Goal: Find contact information: Find contact information

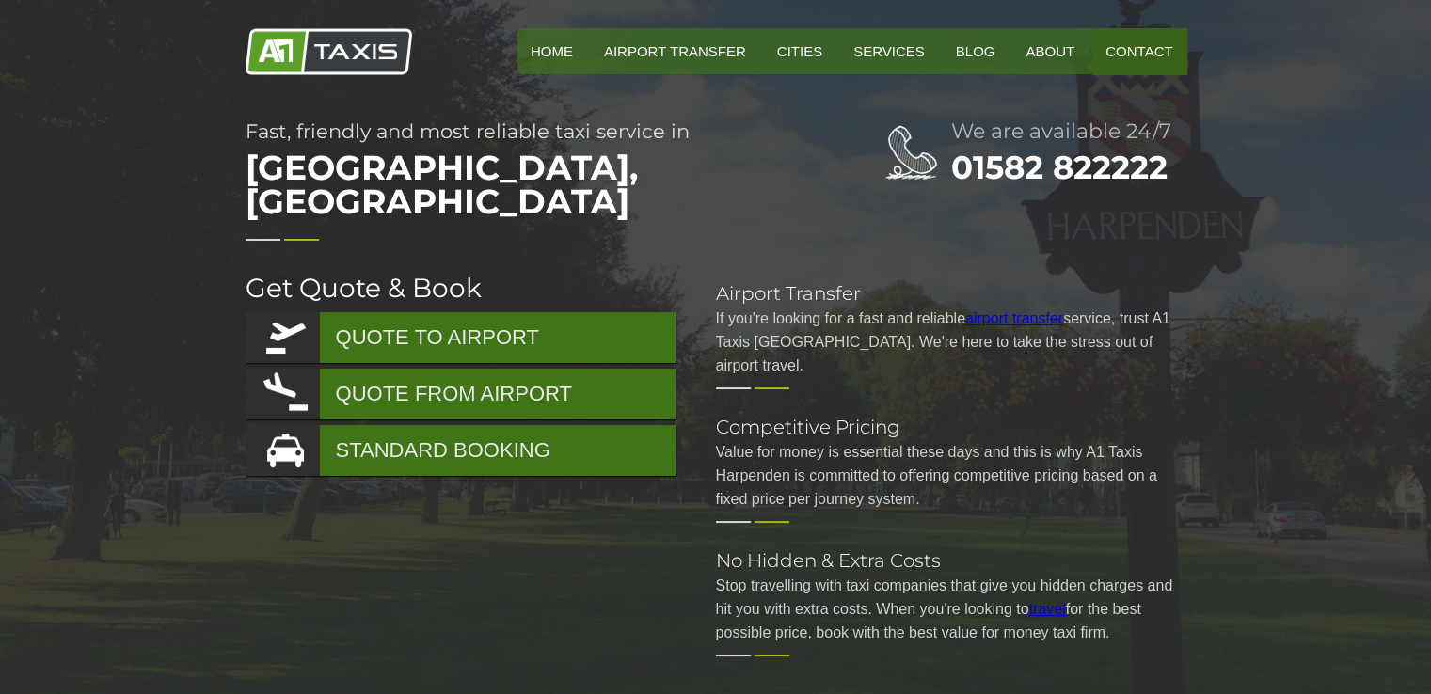
click at [1116, 55] on link "Contact" at bounding box center [1138, 51] width 93 height 46
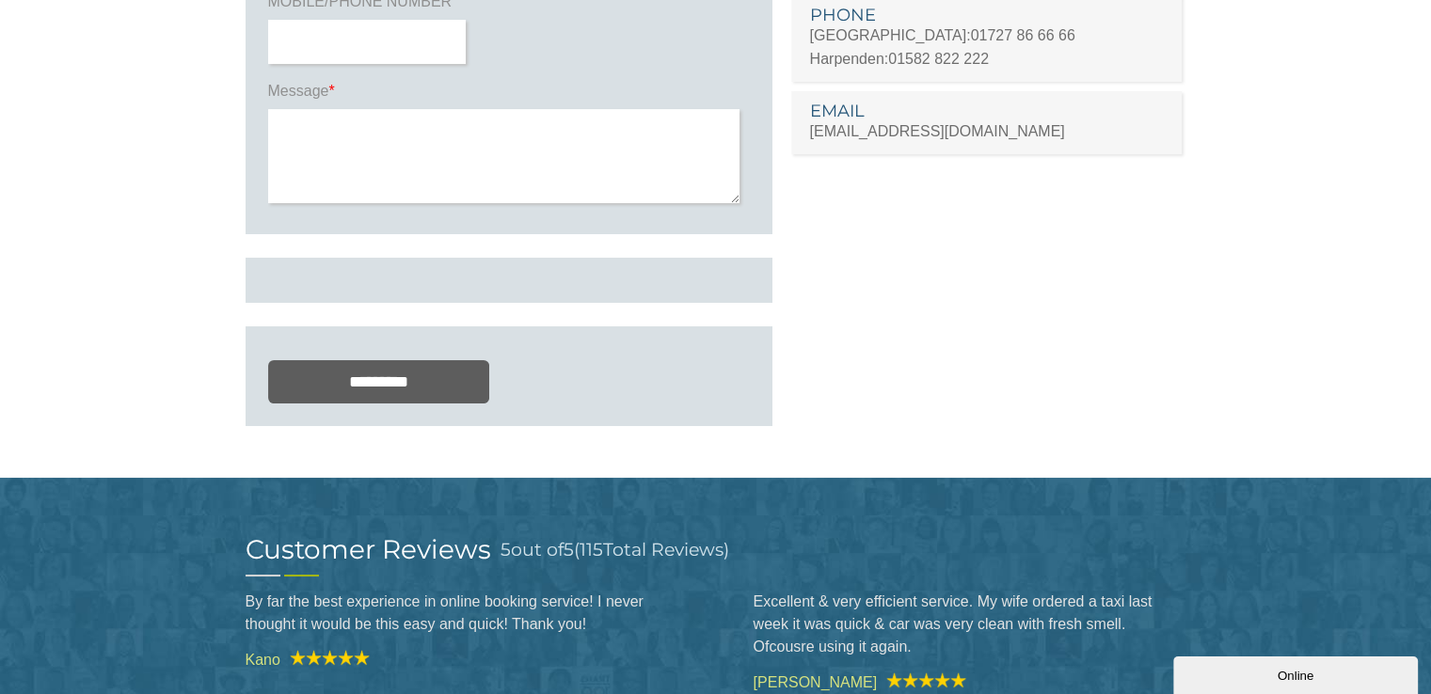
scroll to position [376, 0]
